Goal: Information Seeking & Learning: Understand process/instructions

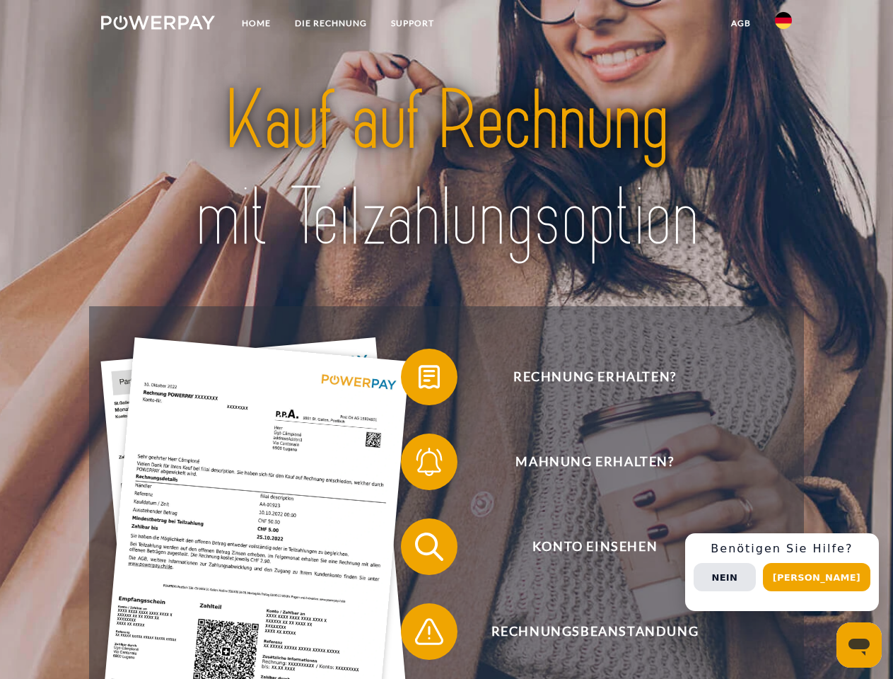
click at [158, 25] on img at bounding box center [158, 23] width 114 height 14
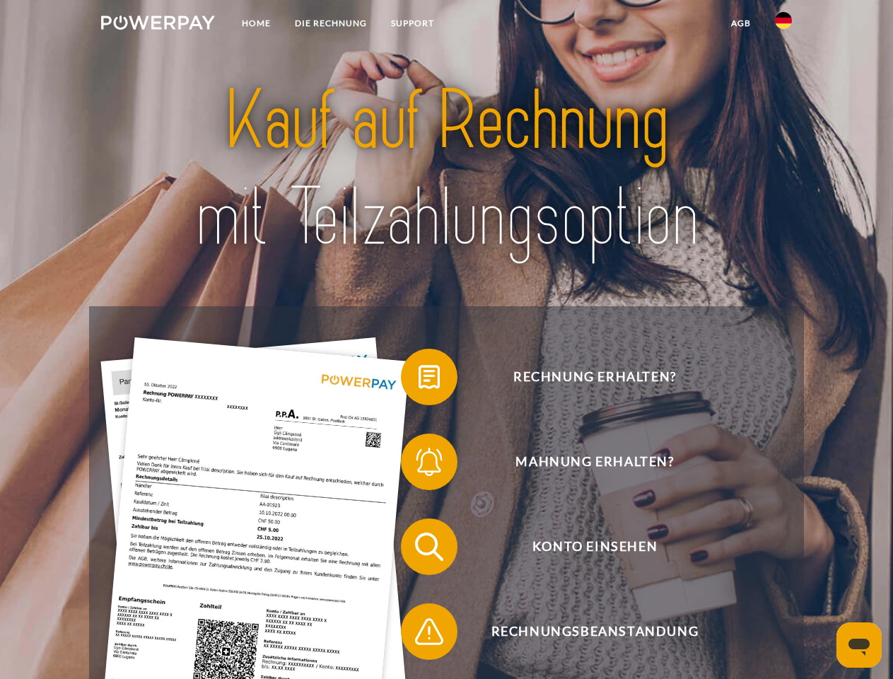
click at [784, 25] on img at bounding box center [783, 20] width 17 height 17
click at [741, 23] on link "agb" at bounding box center [741, 23] width 44 height 25
click at [419, 380] on span at bounding box center [408, 377] width 71 height 71
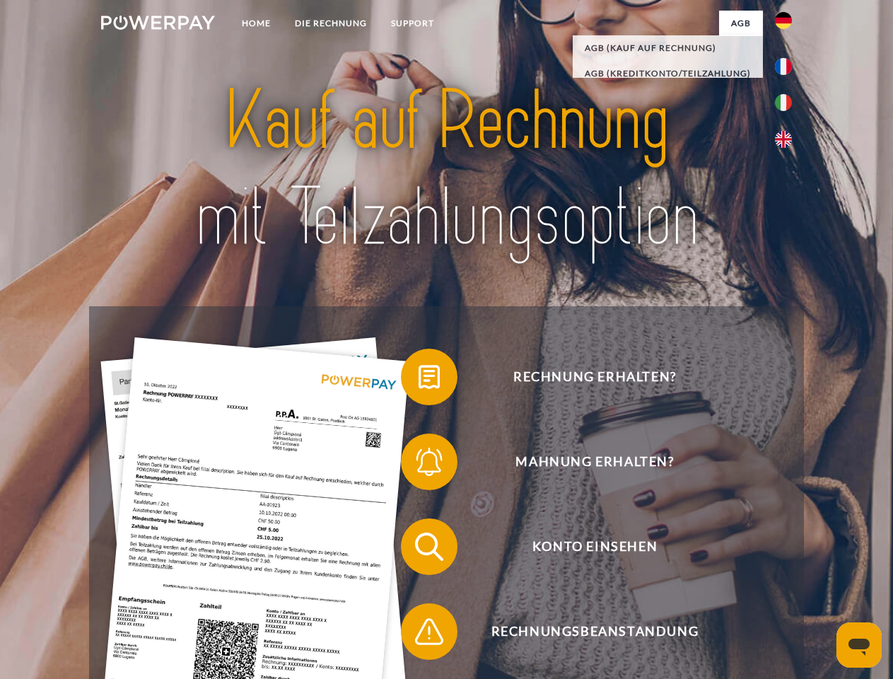
click at [419, 465] on span at bounding box center [408, 462] width 71 height 71
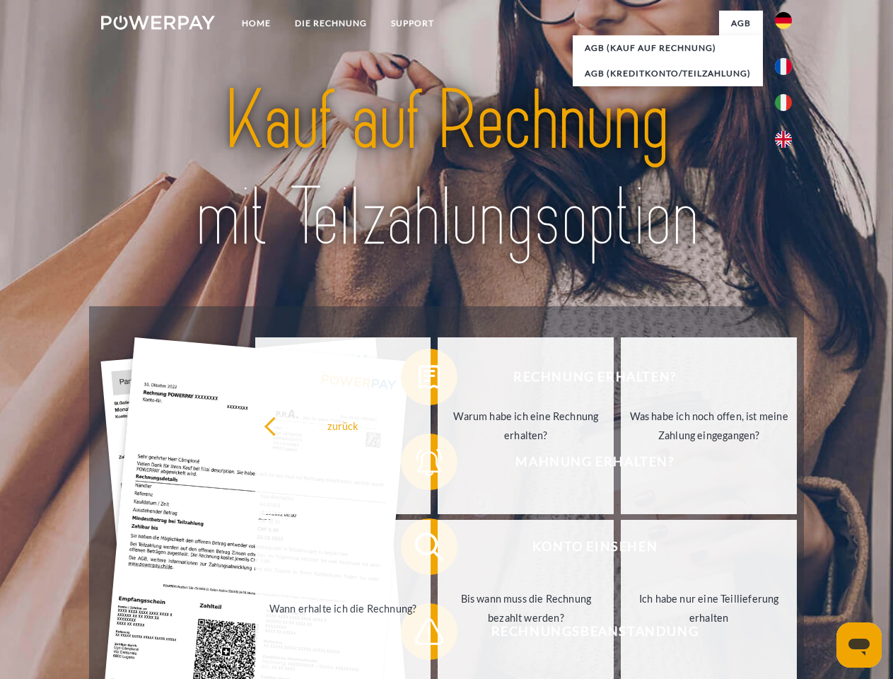
click at [438, 550] on link "Bis wann muss die Rechnung bezahlt werden?" at bounding box center [526, 608] width 176 height 177
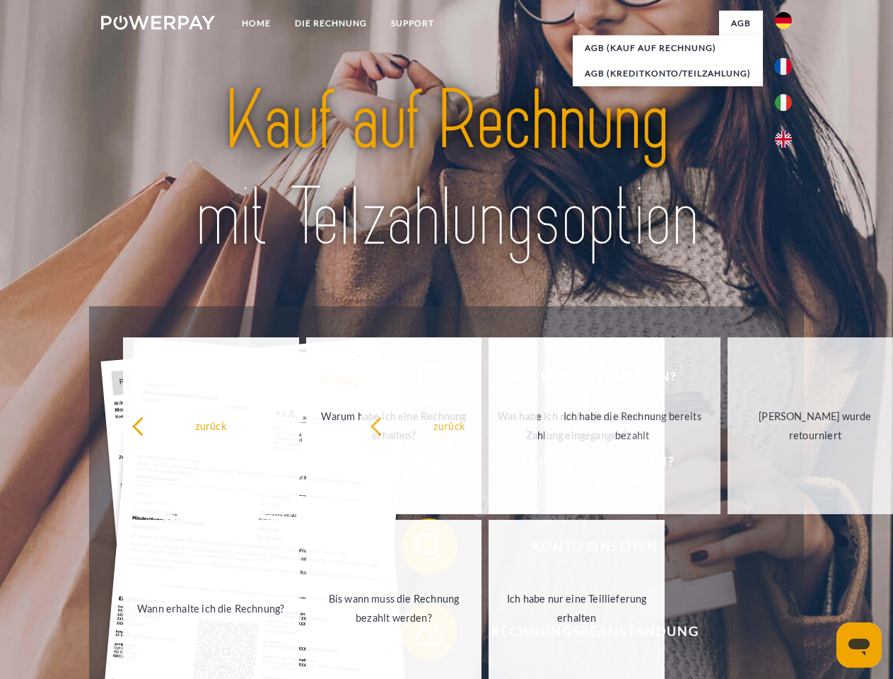
click at [419, 635] on span at bounding box center [408, 631] width 71 height 71
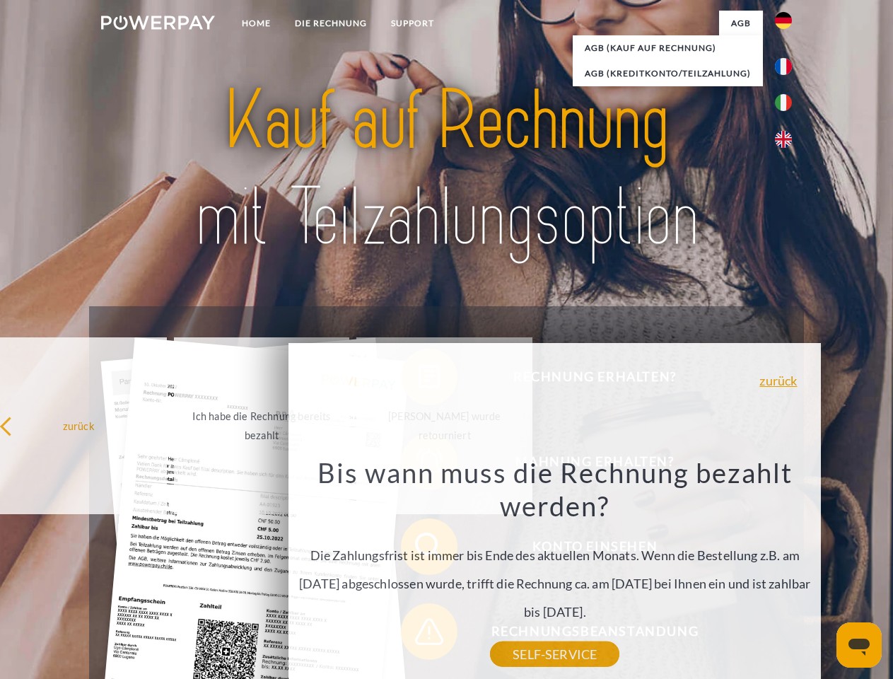
click at [787, 572] on div "Rechnung erhalten? Mahnung erhalten? Konto einsehen" at bounding box center [446, 589] width 714 height 566
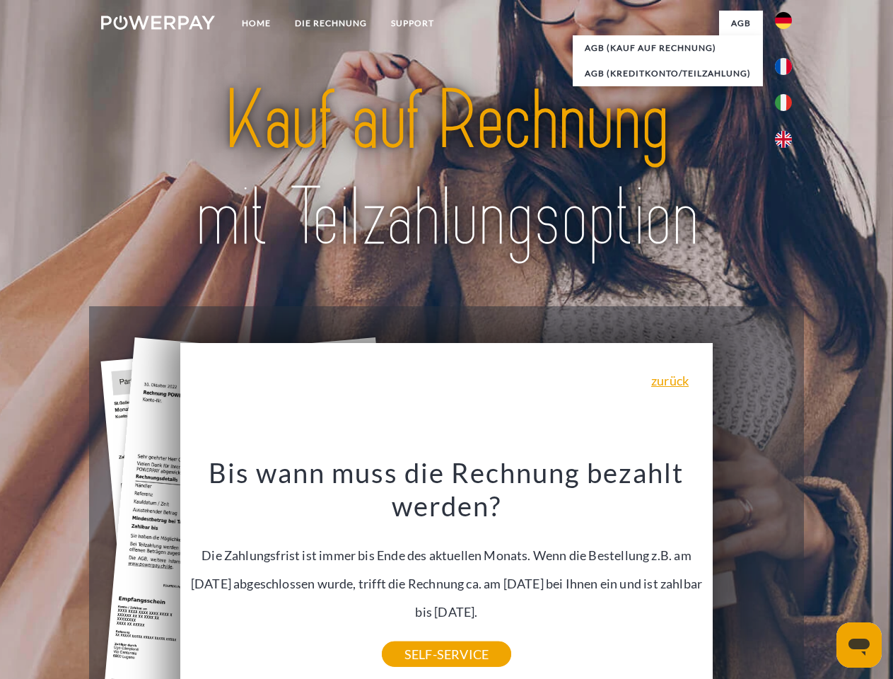
click at [753, 575] on span "Konto einsehen" at bounding box center [595, 547] width 347 height 57
click at [822, 577] on header "Home DIE RECHNUNG SUPPORT" at bounding box center [446, 488] width 893 height 977
